Goal: Task Accomplishment & Management: Manage account settings

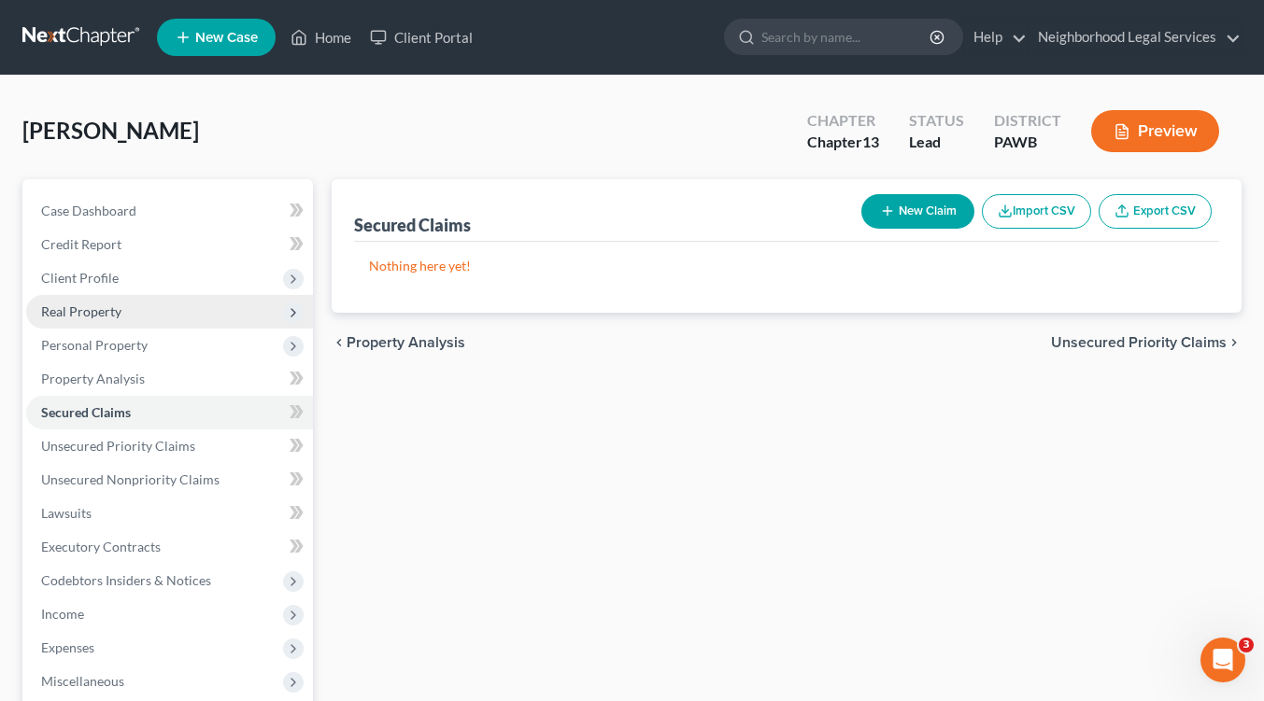
click at [86, 312] on span "Real Property" at bounding box center [81, 312] width 80 height 16
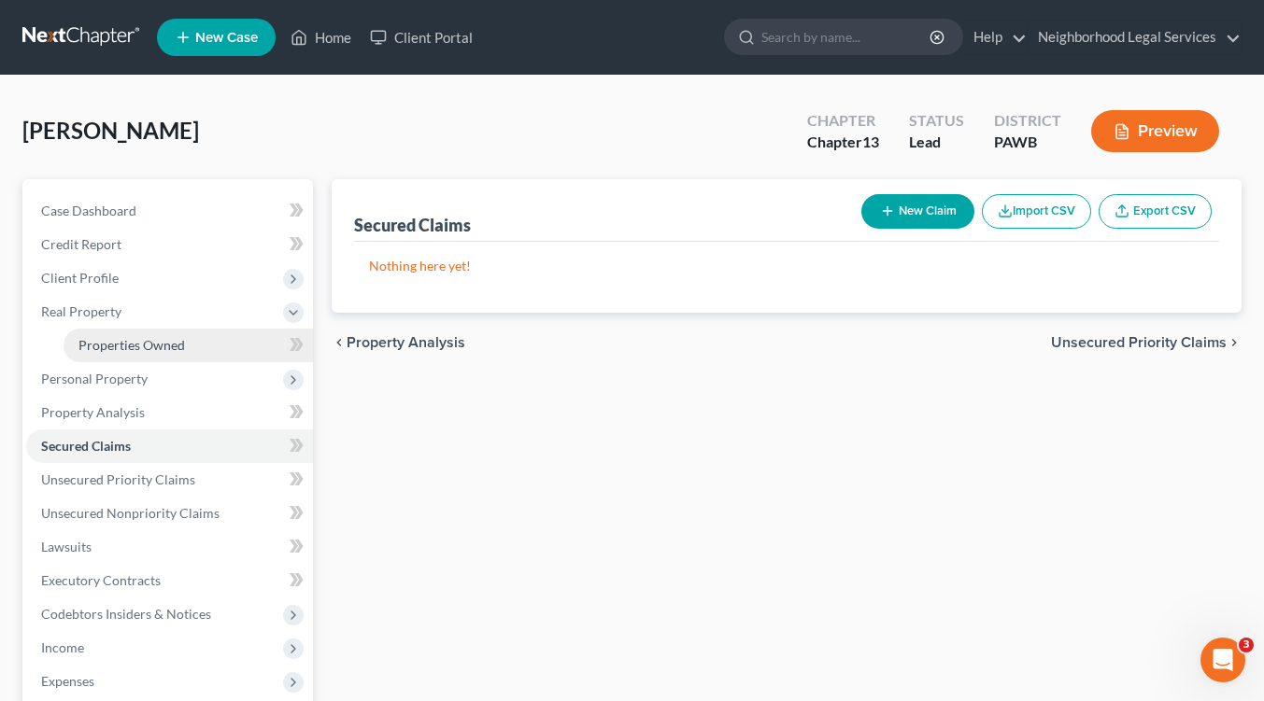
click at [100, 347] on span "Properties Owned" at bounding box center [131, 345] width 106 height 16
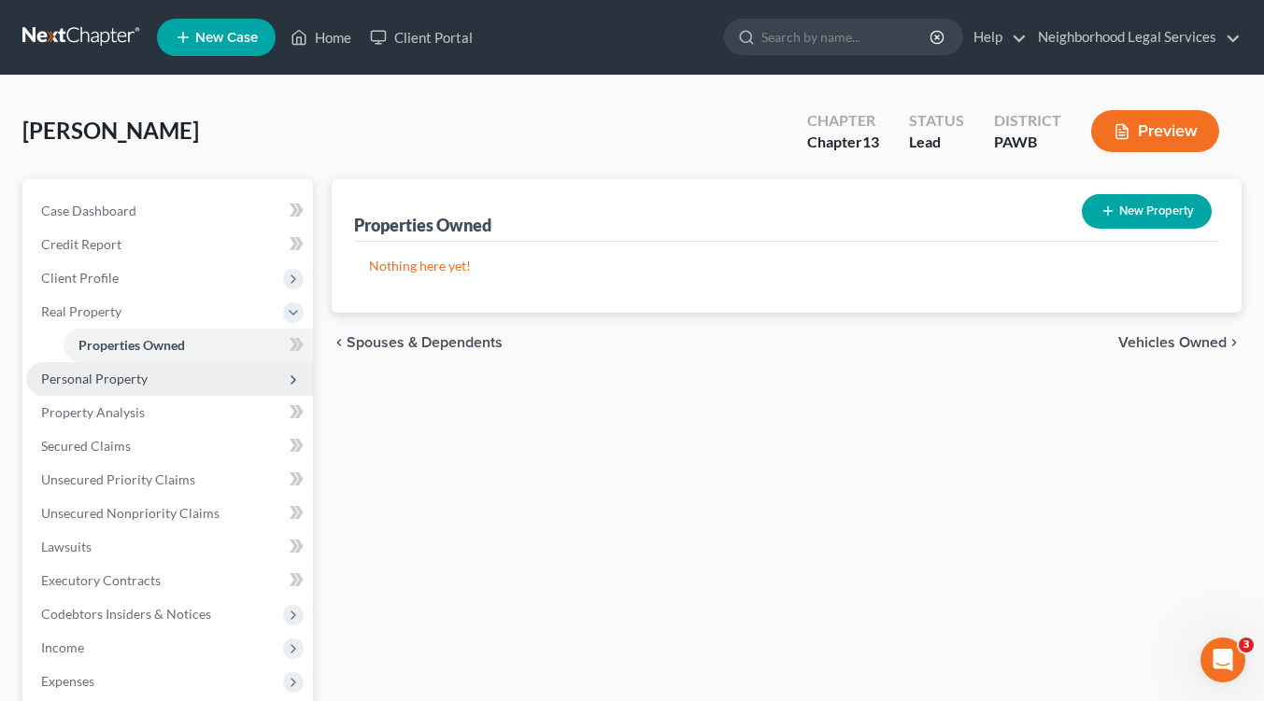
click at [100, 383] on span "Personal Property" at bounding box center [94, 379] width 106 height 16
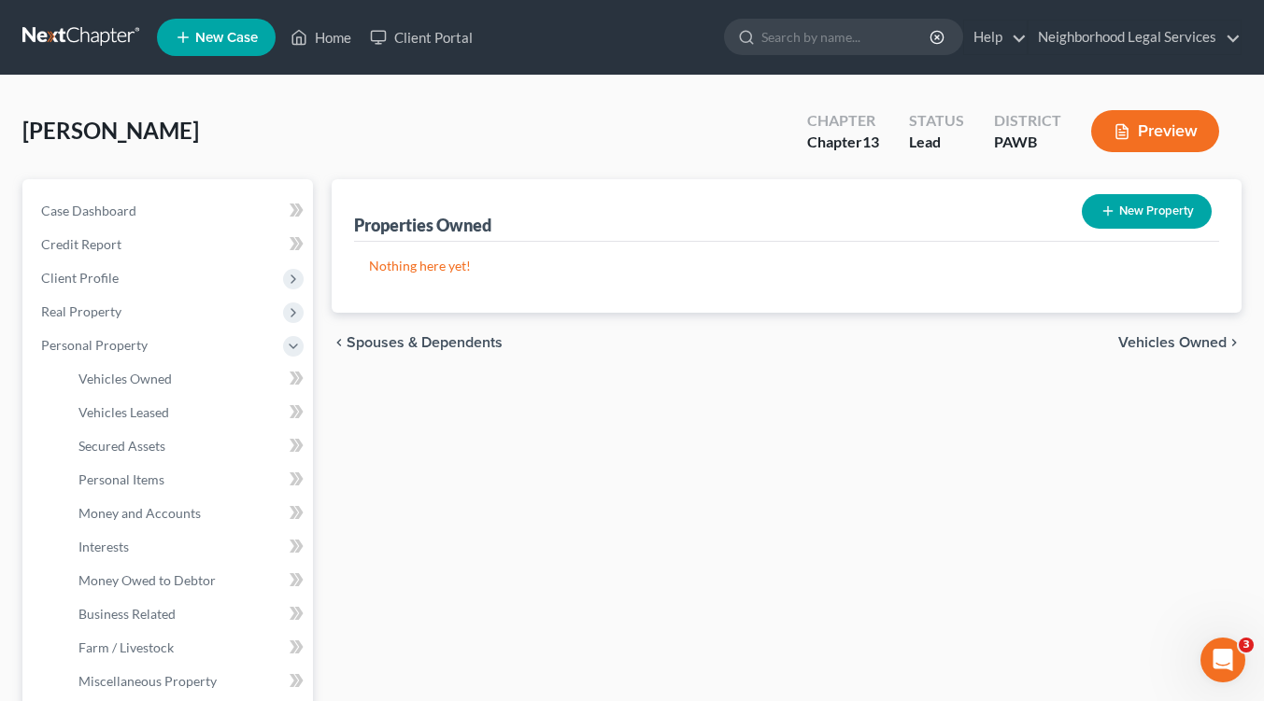
click at [642, 125] on div "Link, [PERSON_NAME] Upgraded Chapter Chapter 13 Status Lead District [GEOGRAPHI…" at bounding box center [631, 138] width 1219 height 81
click at [331, 35] on link "Home" at bounding box center [320, 38] width 79 height 34
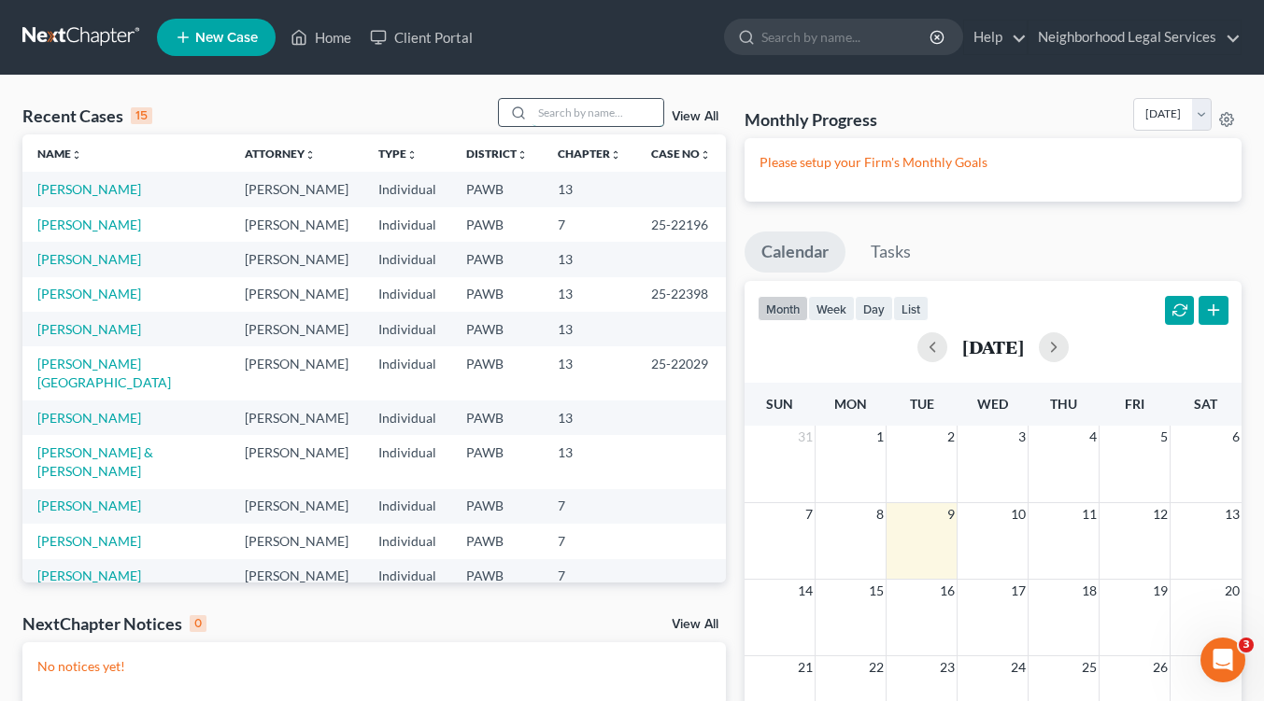
click at [548, 114] on input "search" at bounding box center [597, 112] width 131 height 27
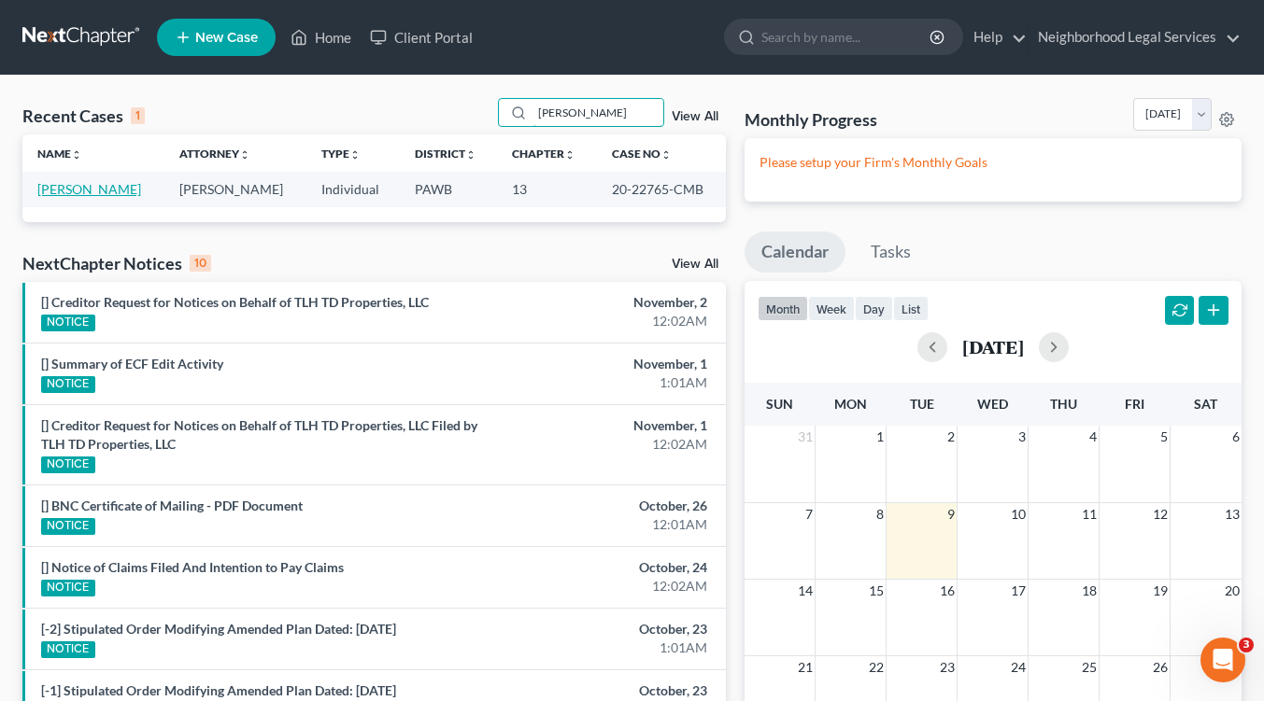
type input "[PERSON_NAME]"
click at [57, 191] on link "[PERSON_NAME]" at bounding box center [89, 189] width 104 height 16
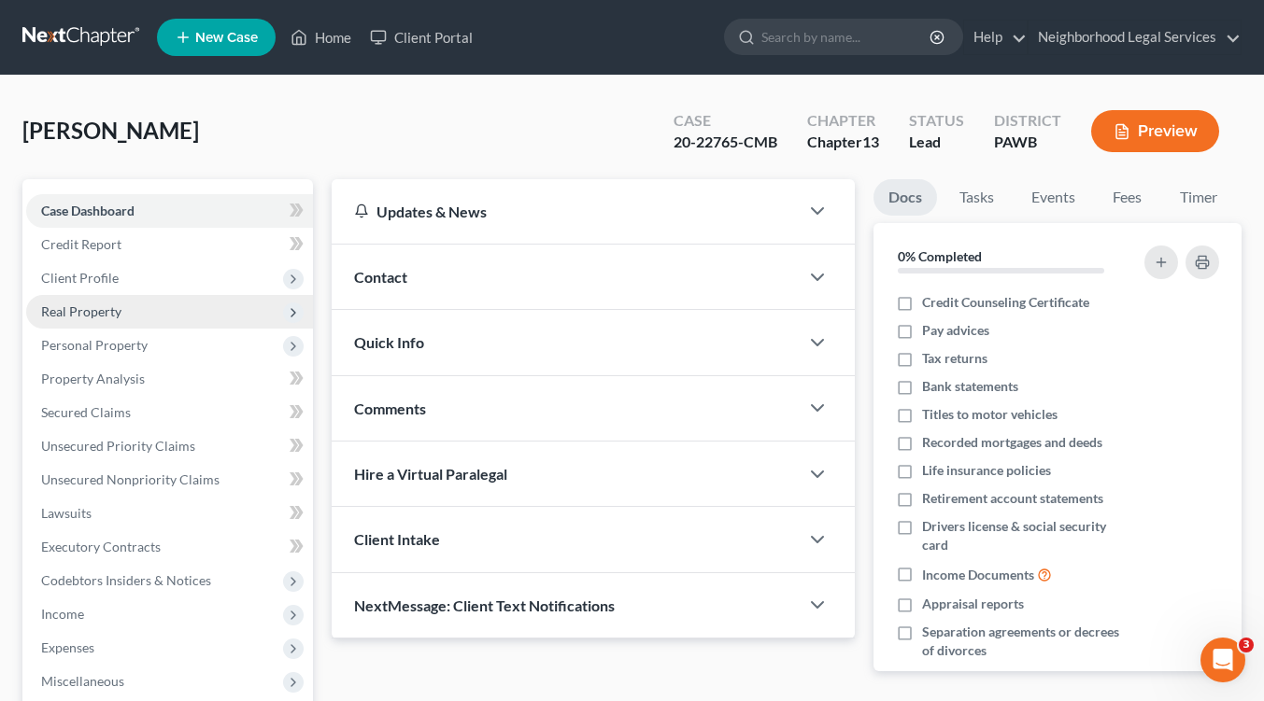
click at [94, 309] on span "Real Property" at bounding box center [81, 312] width 80 height 16
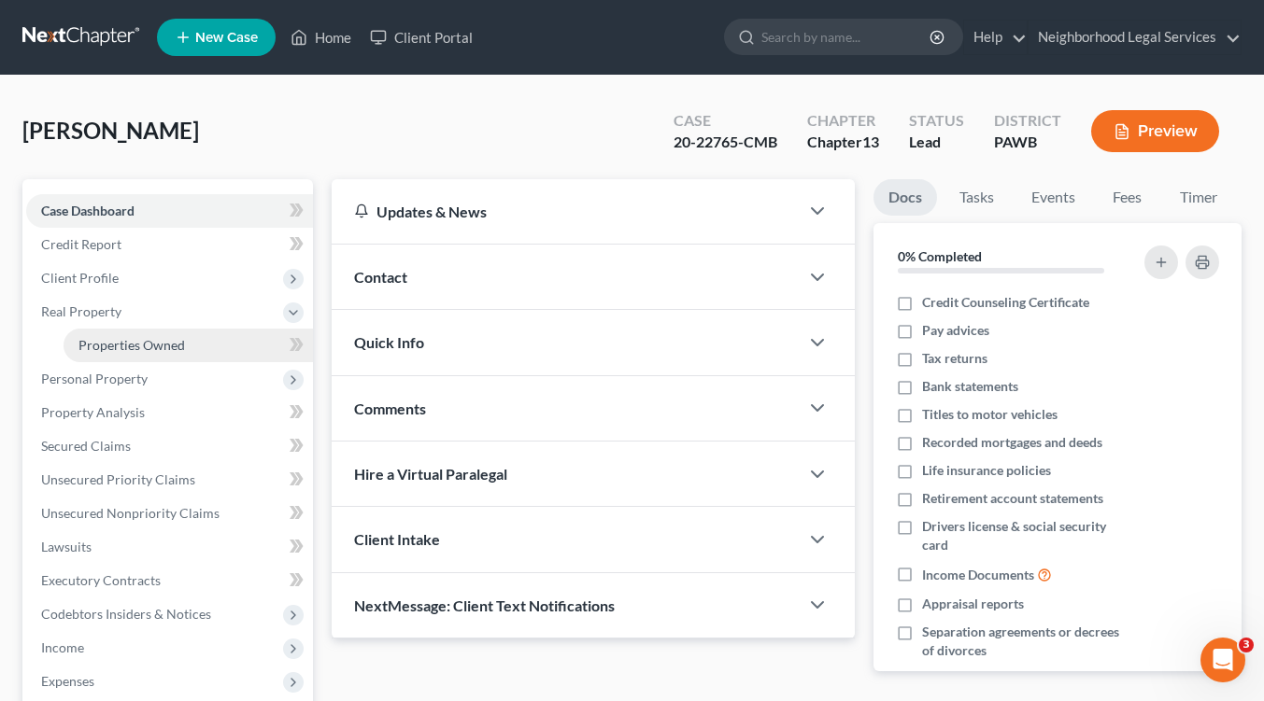
click at [94, 342] on span "Properties Owned" at bounding box center [131, 345] width 106 height 16
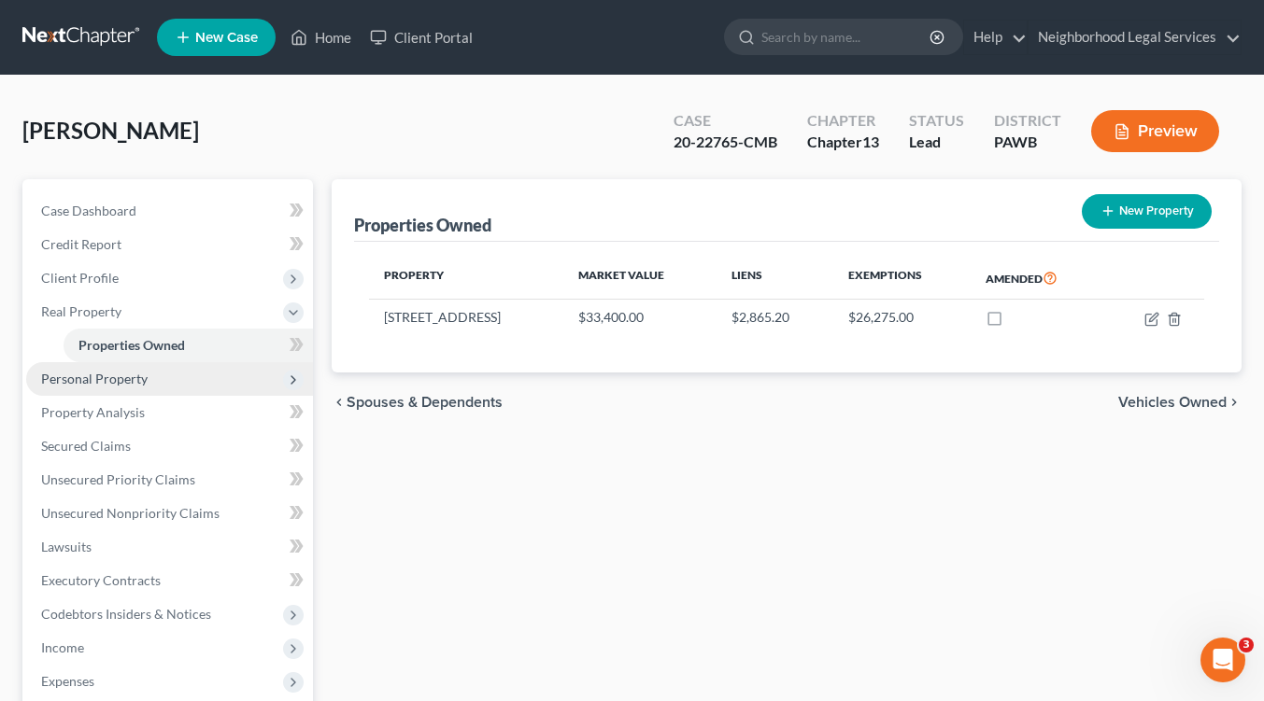
click at [93, 381] on span "Personal Property" at bounding box center [94, 379] width 106 height 16
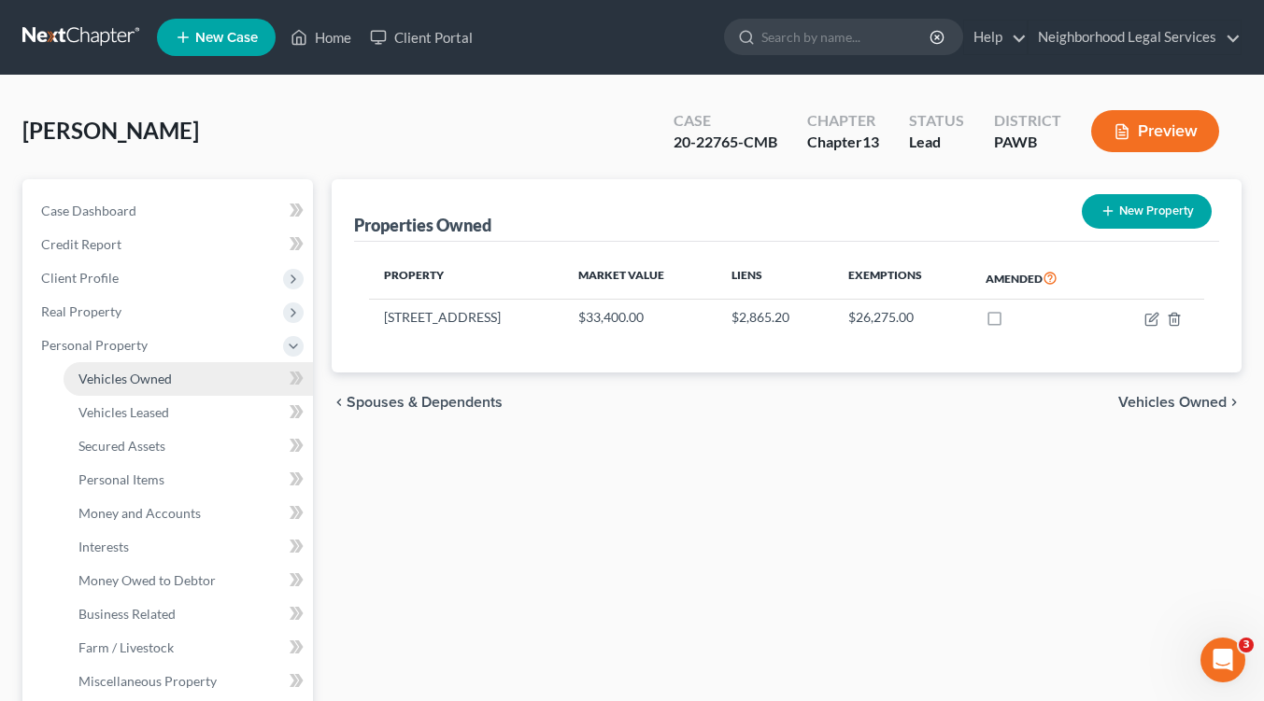
click at [97, 379] on span "Vehicles Owned" at bounding box center [124, 379] width 93 height 16
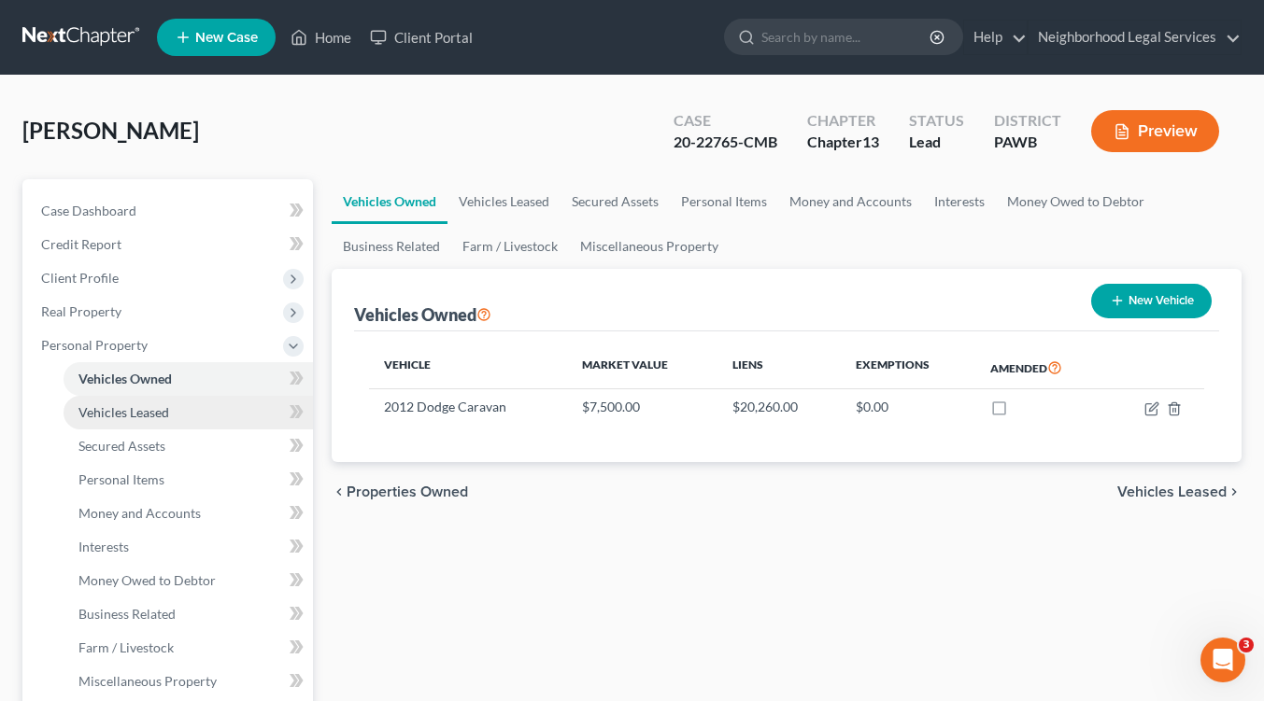
click at [116, 412] on span "Vehicles Leased" at bounding box center [123, 412] width 91 height 16
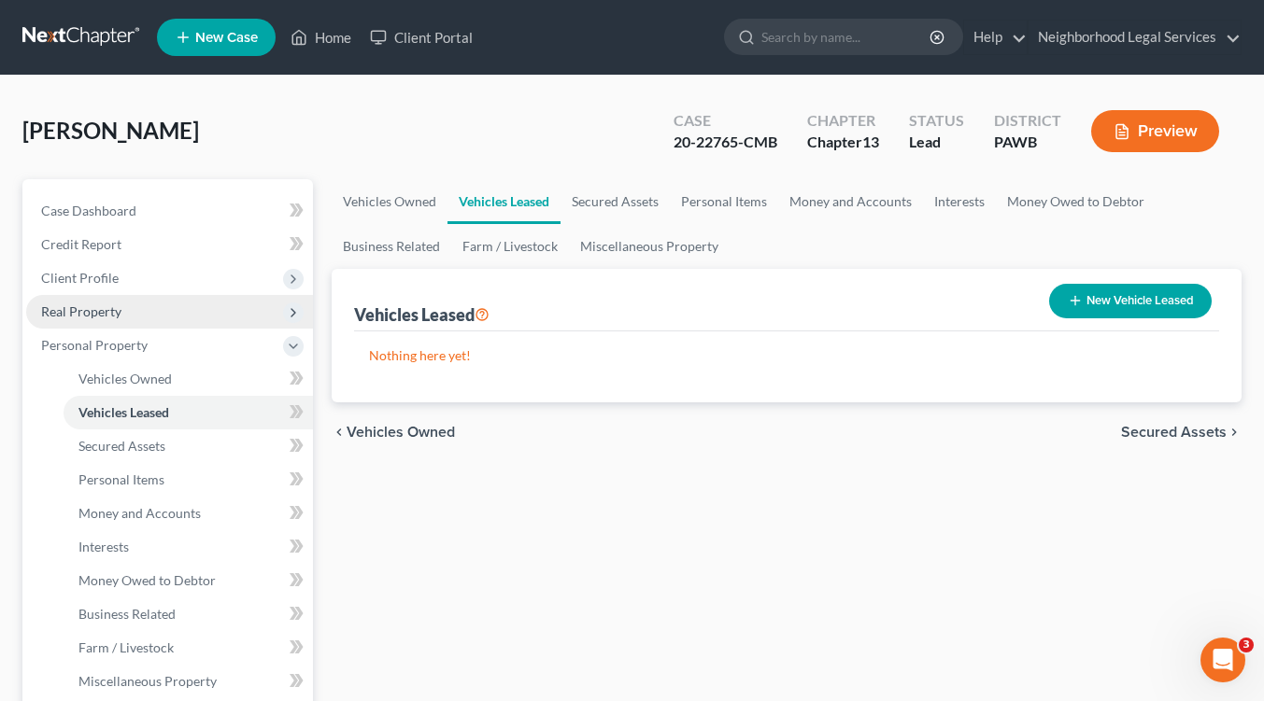
click at [101, 308] on span "Real Property" at bounding box center [81, 312] width 80 height 16
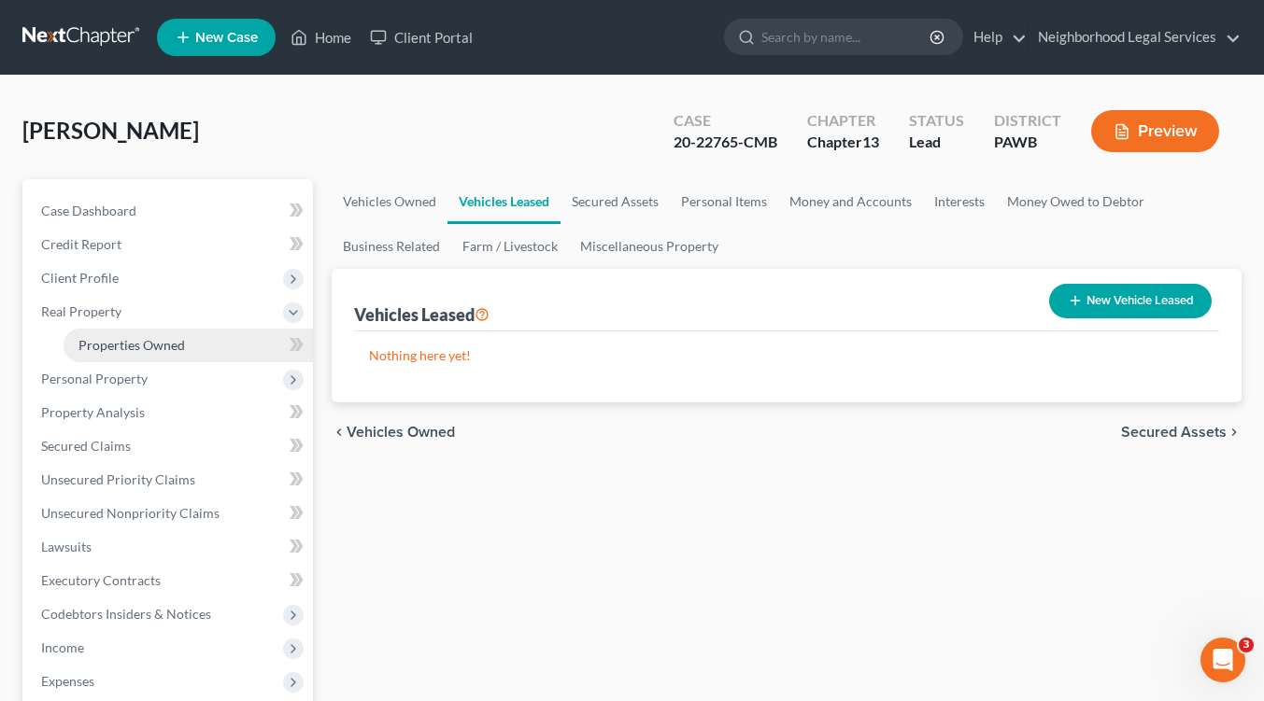
click at [119, 357] on link "Properties Owned" at bounding box center [188, 346] width 249 height 34
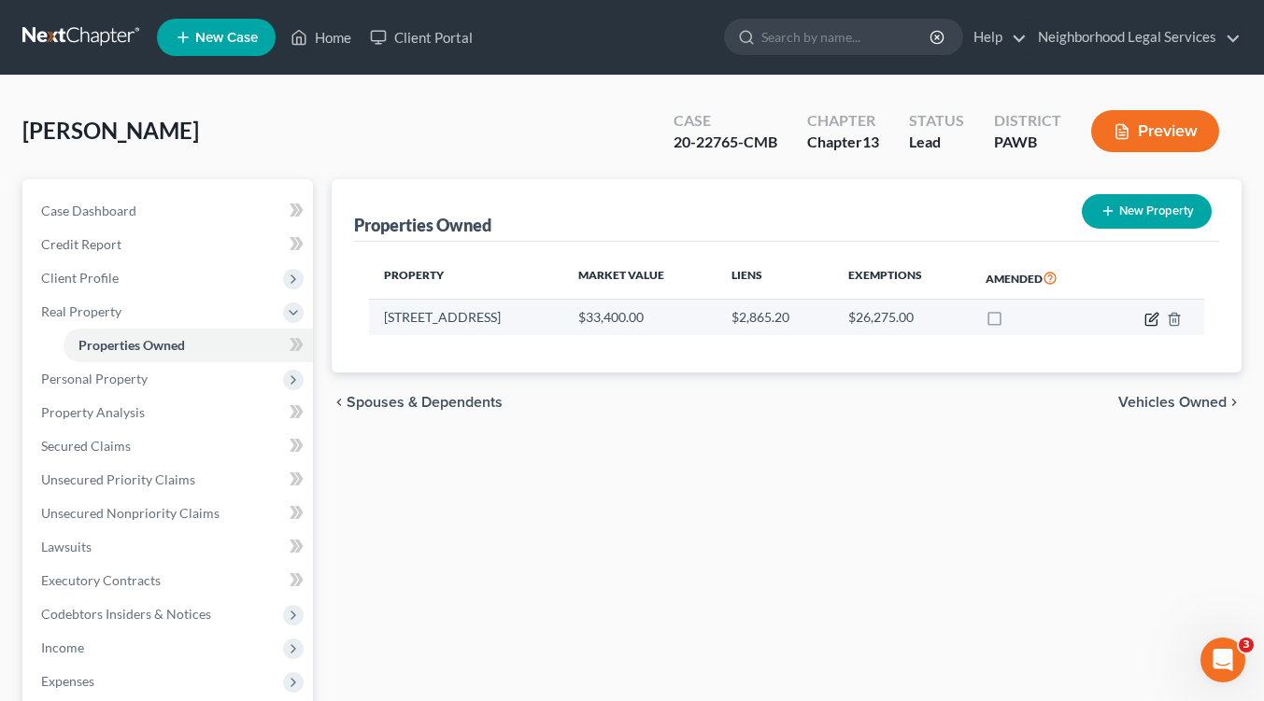
click at [1147, 316] on icon "button" at bounding box center [1151, 319] width 15 height 15
select select "39"
select select "0"
